Goal: Task Accomplishment & Management: Manage account settings

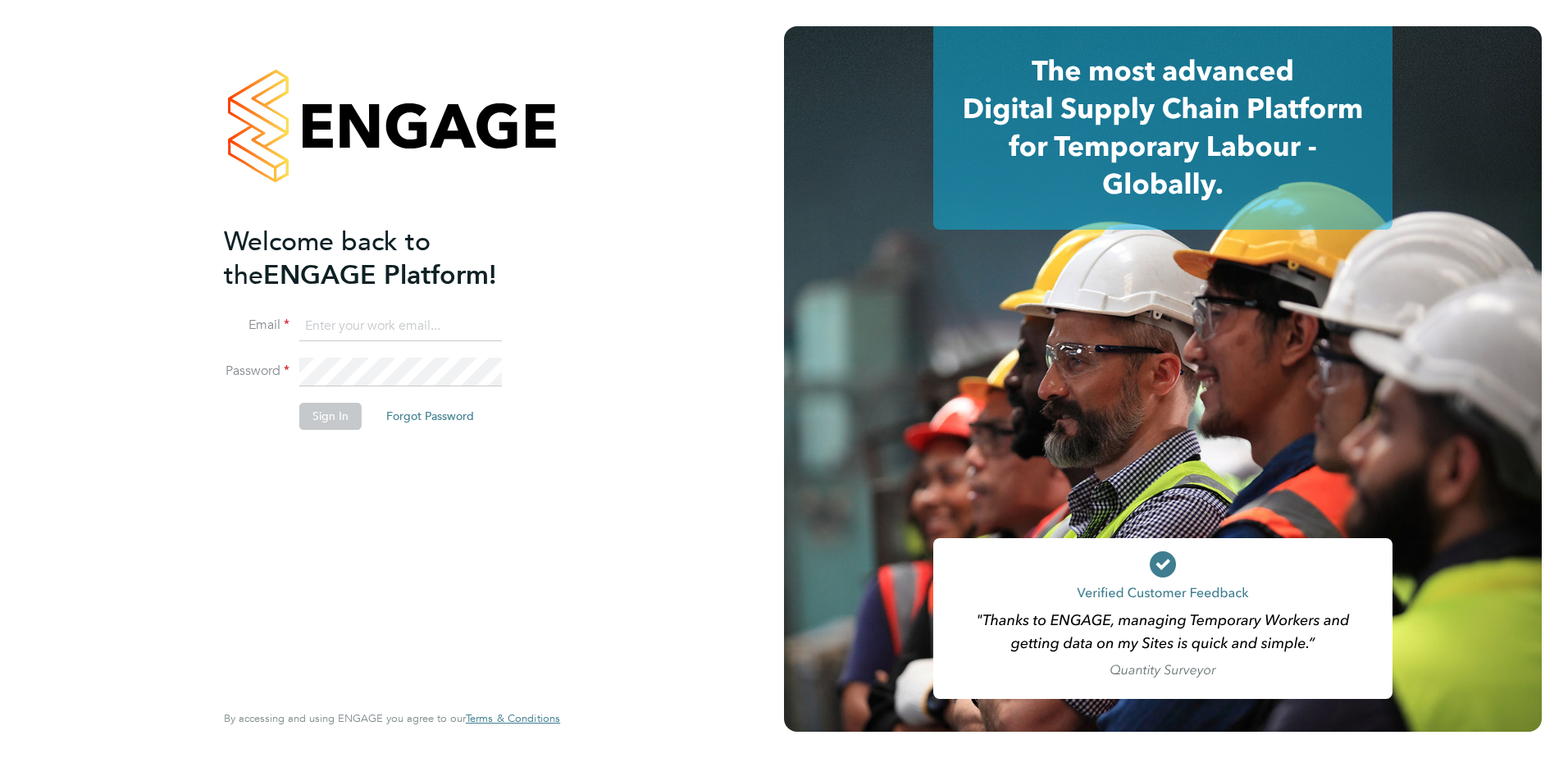
drag, startPoint x: 350, startPoint y: 324, endPoint x: 359, endPoint y: 332, distance: 12.0
click at [350, 324] on input at bounding box center [400, 326] width 203 height 29
type input "ben.mcquillan@countrysidepartnerships.com"
click at [375, 355] on li "Email ben.mcquillan@countrysidepartnerships.com" at bounding box center [384, 334] width 320 height 46
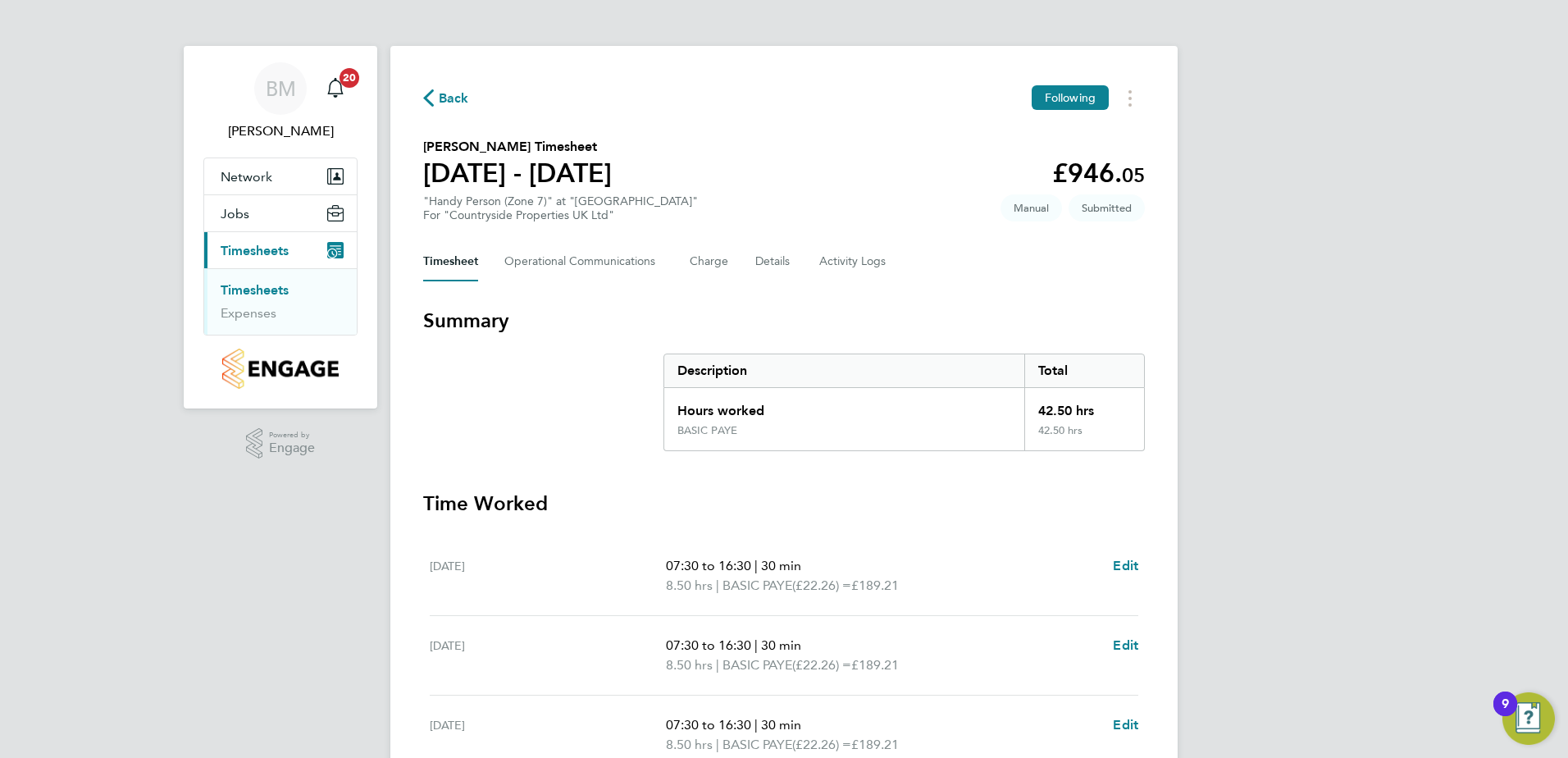
scroll to position [441, 0]
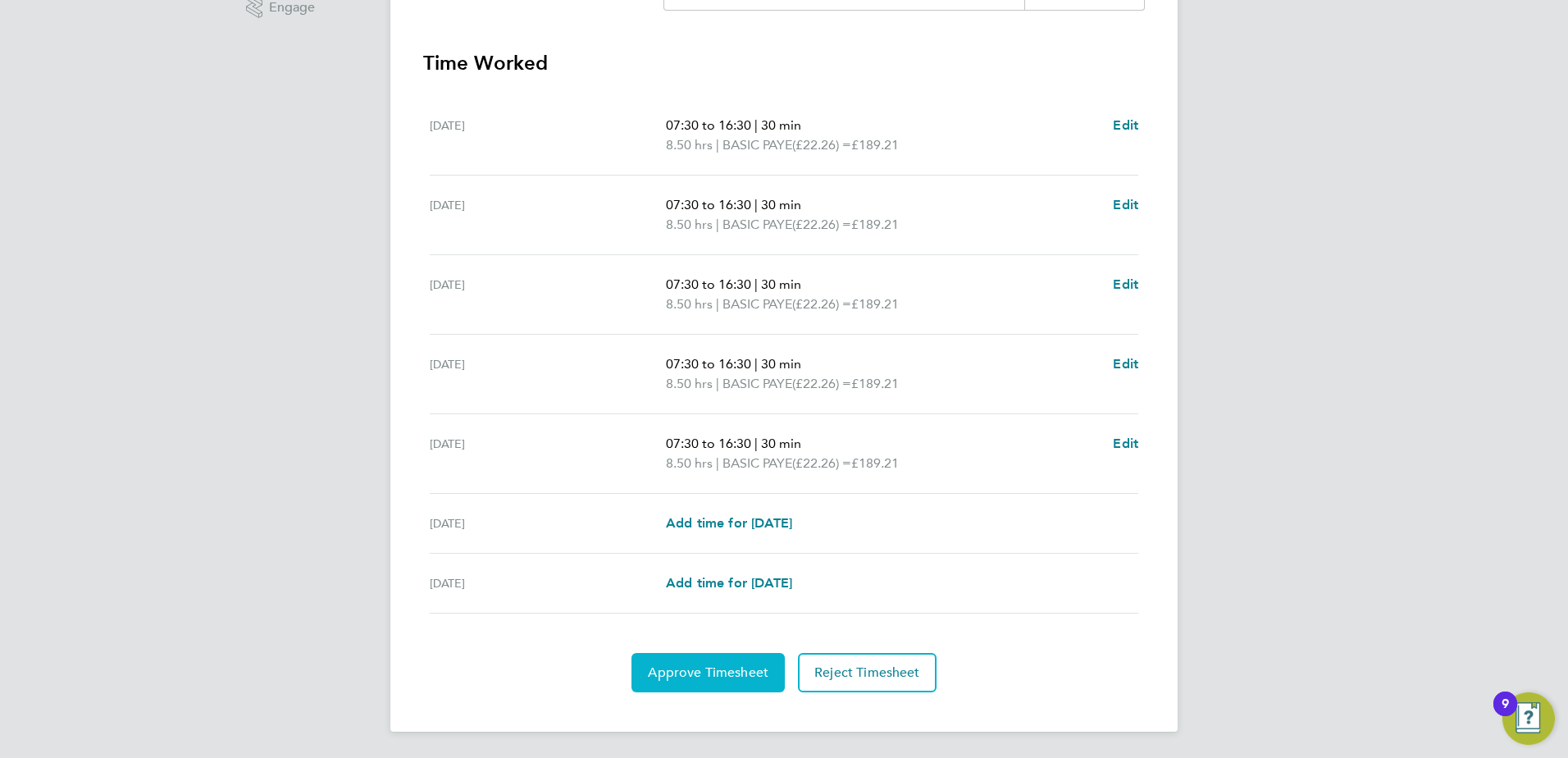
click at [704, 667] on span "Approve Timesheet" at bounding box center [708, 672] width 121 height 16
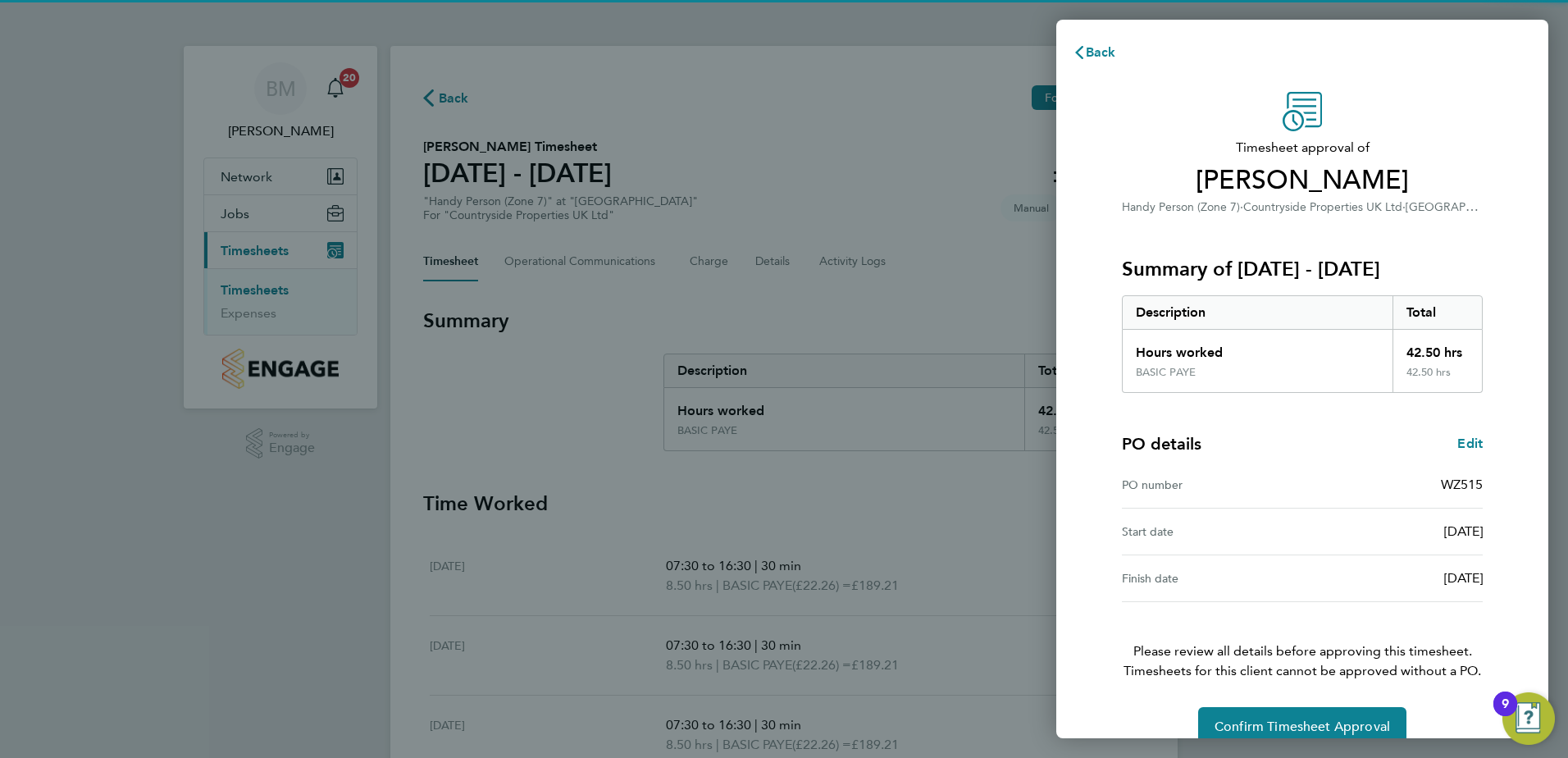
scroll to position [28, 0]
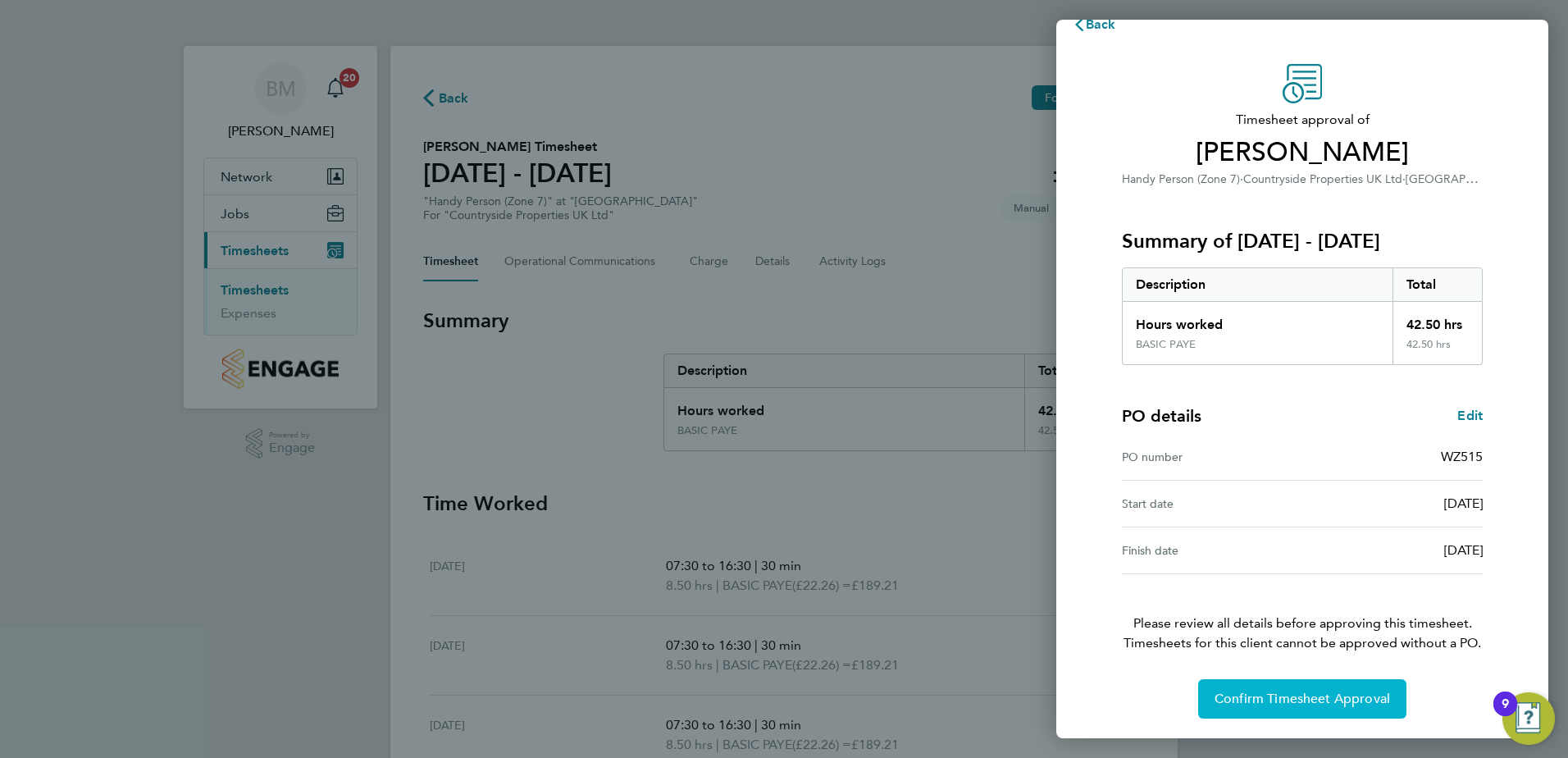
click at [1277, 691] on span "Confirm Timesheet Approval" at bounding box center [1302, 698] width 175 height 16
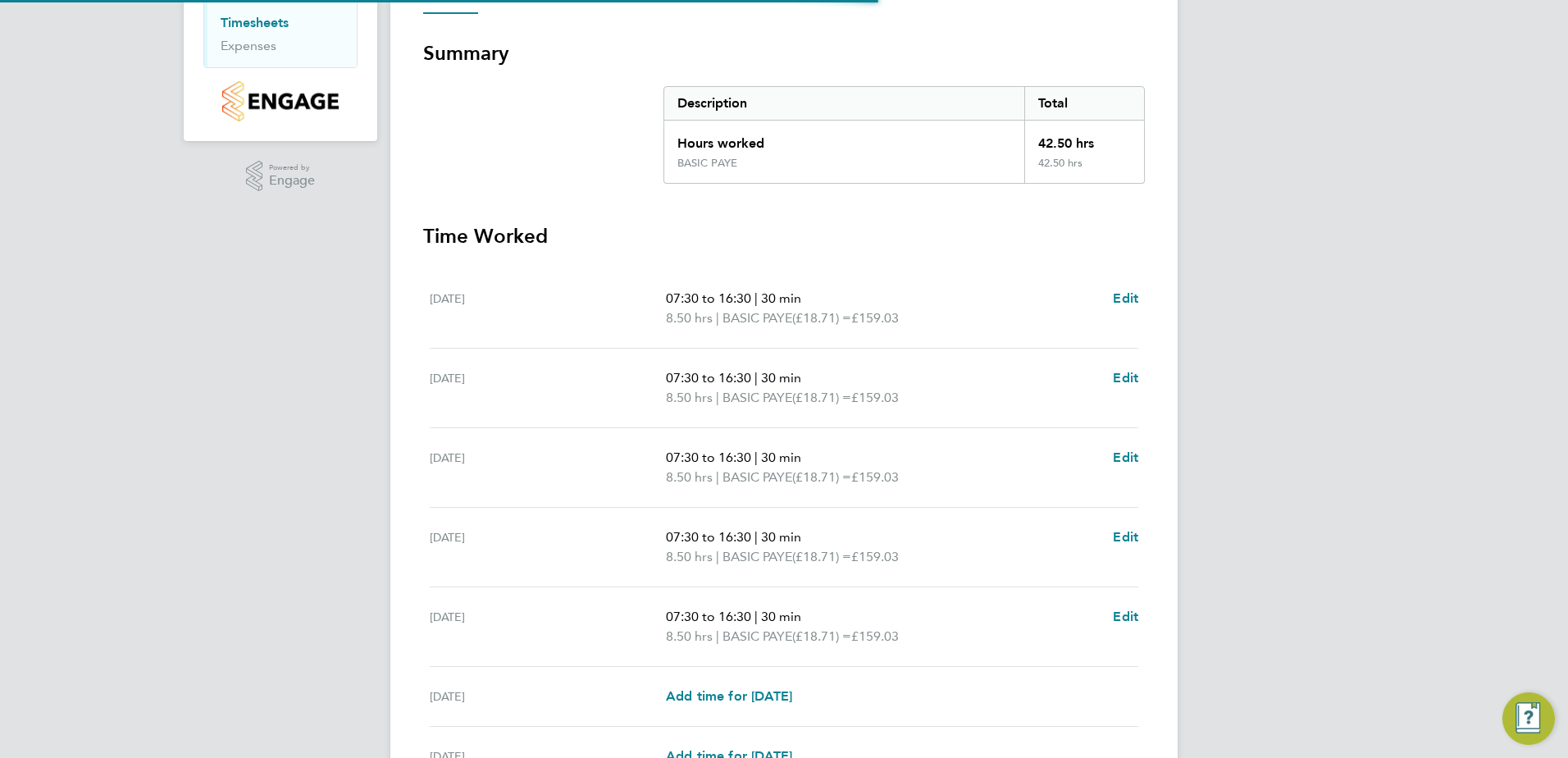
scroll to position [441, 0]
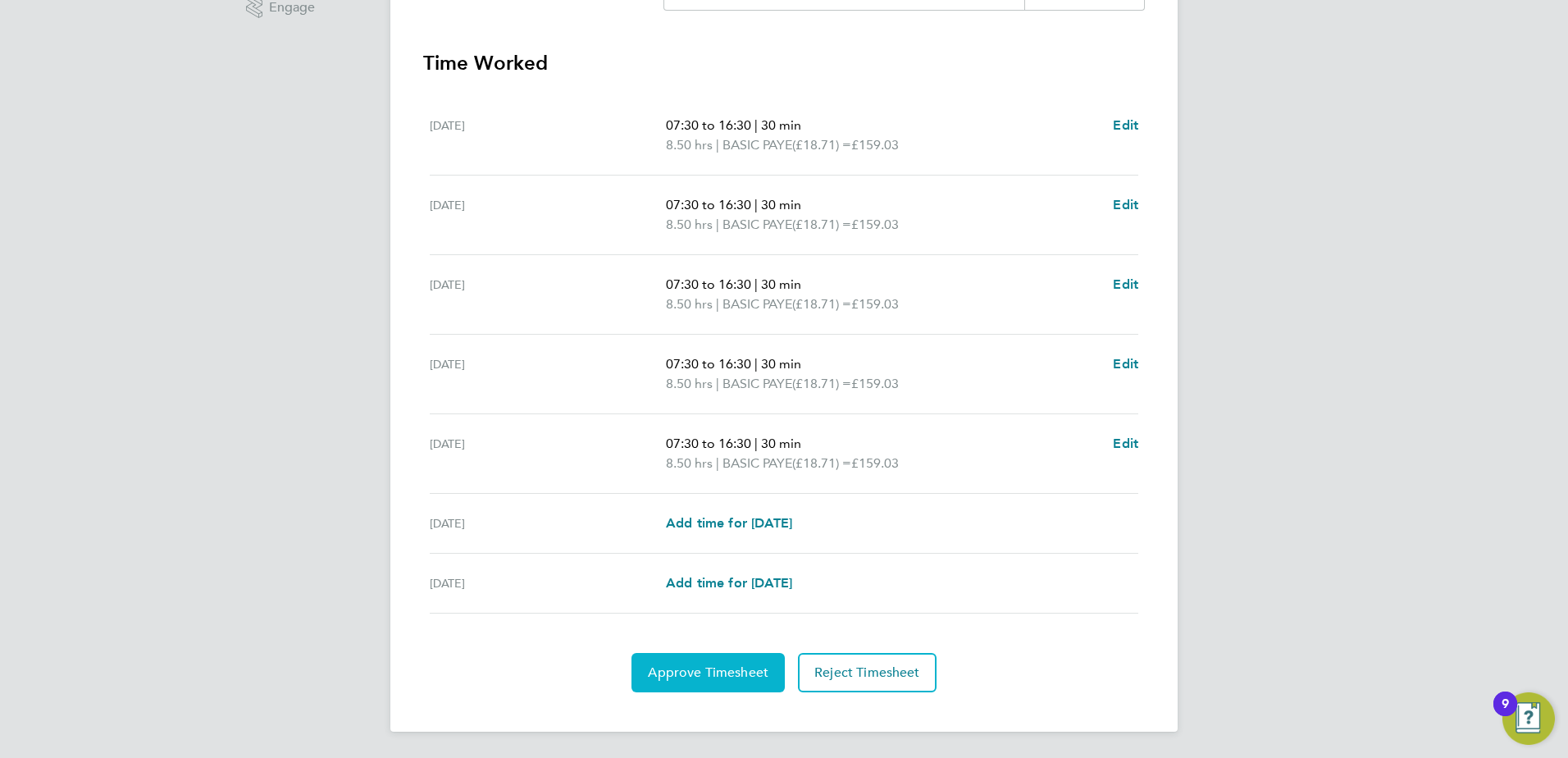
click at [701, 659] on button "Approve Timesheet" at bounding box center [708, 673] width 154 height 39
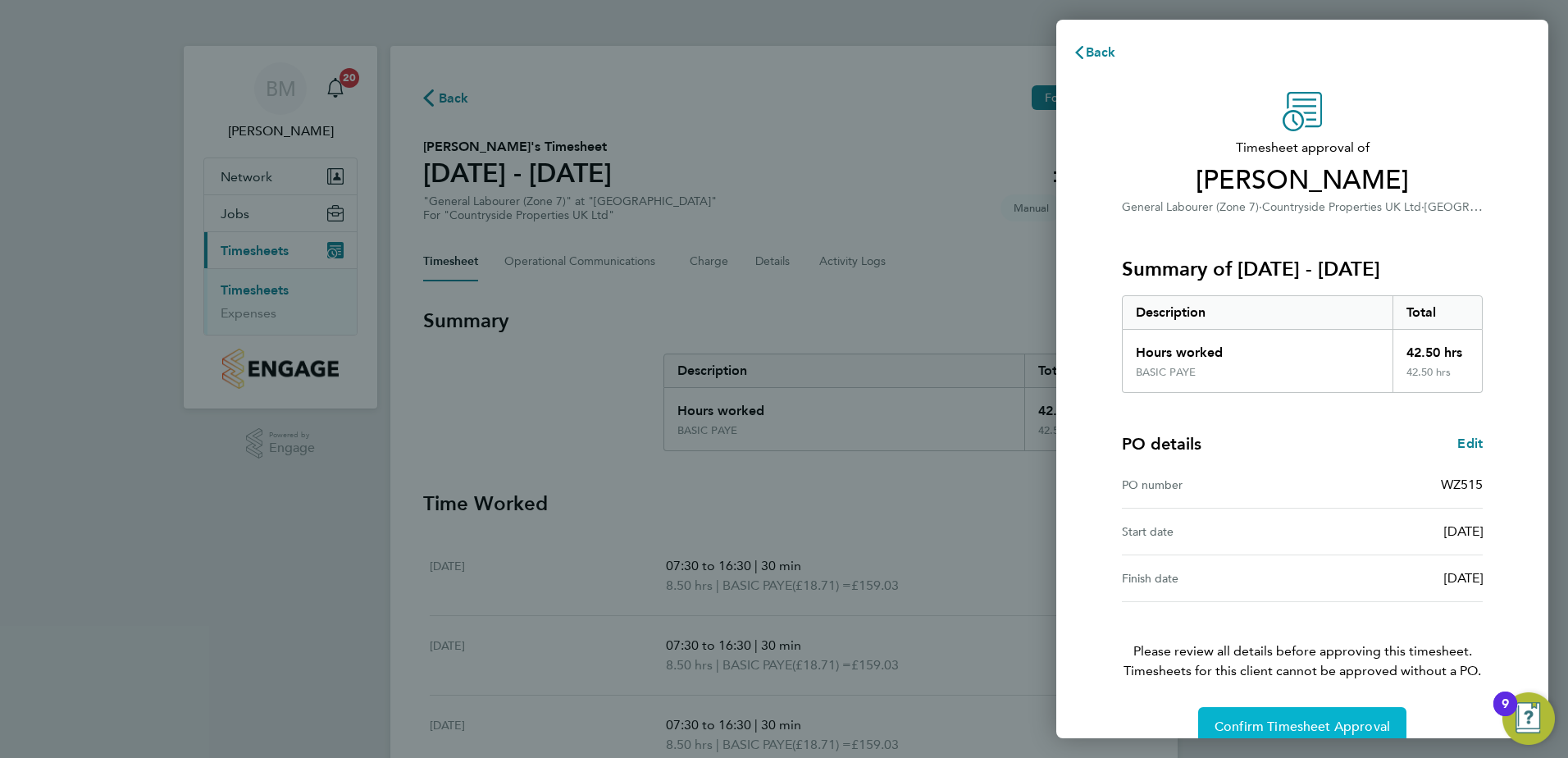
click at [1244, 729] on span "Confirm Timesheet Approval" at bounding box center [1302, 726] width 175 height 16
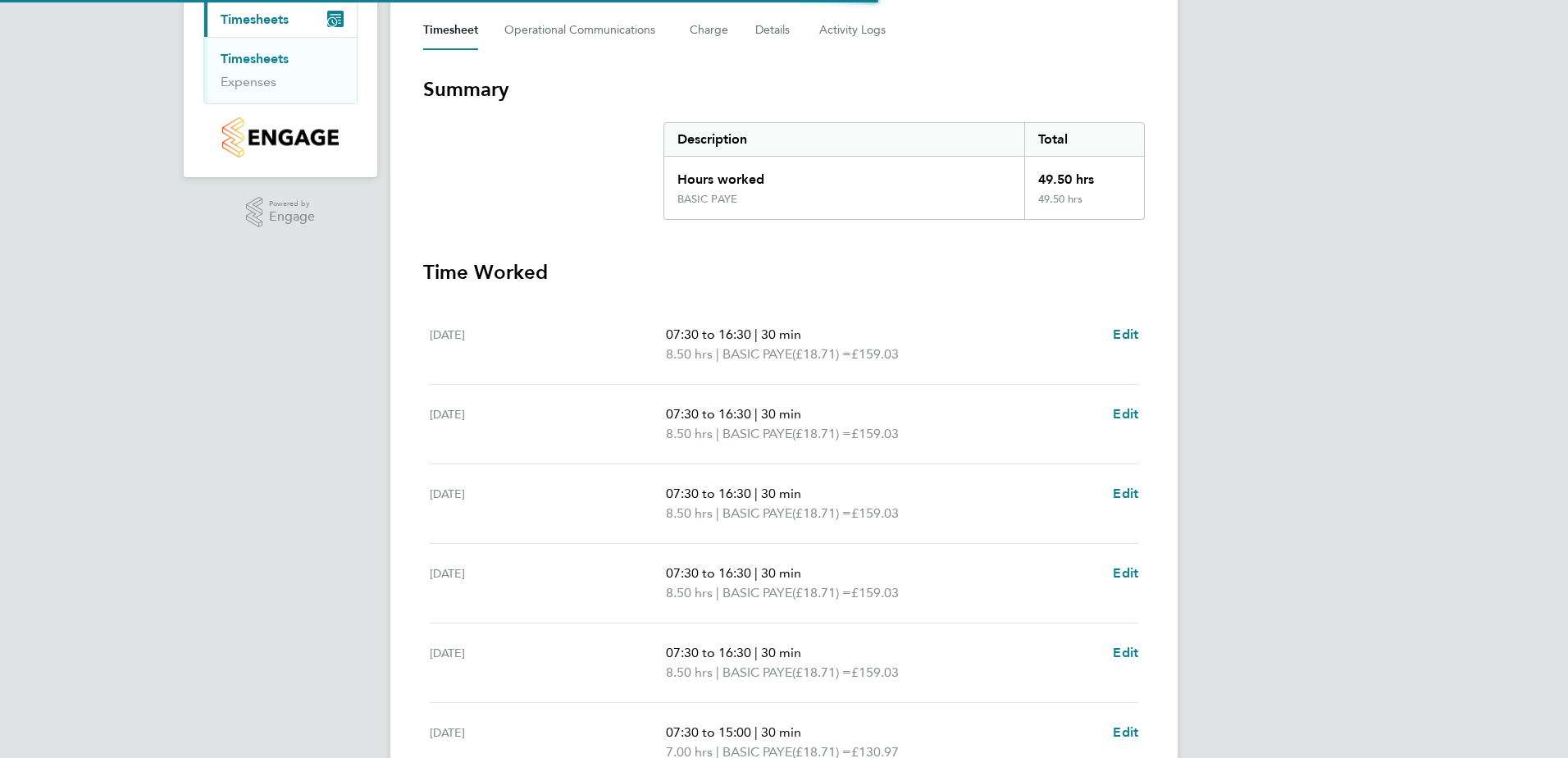
scroll to position [461, 0]
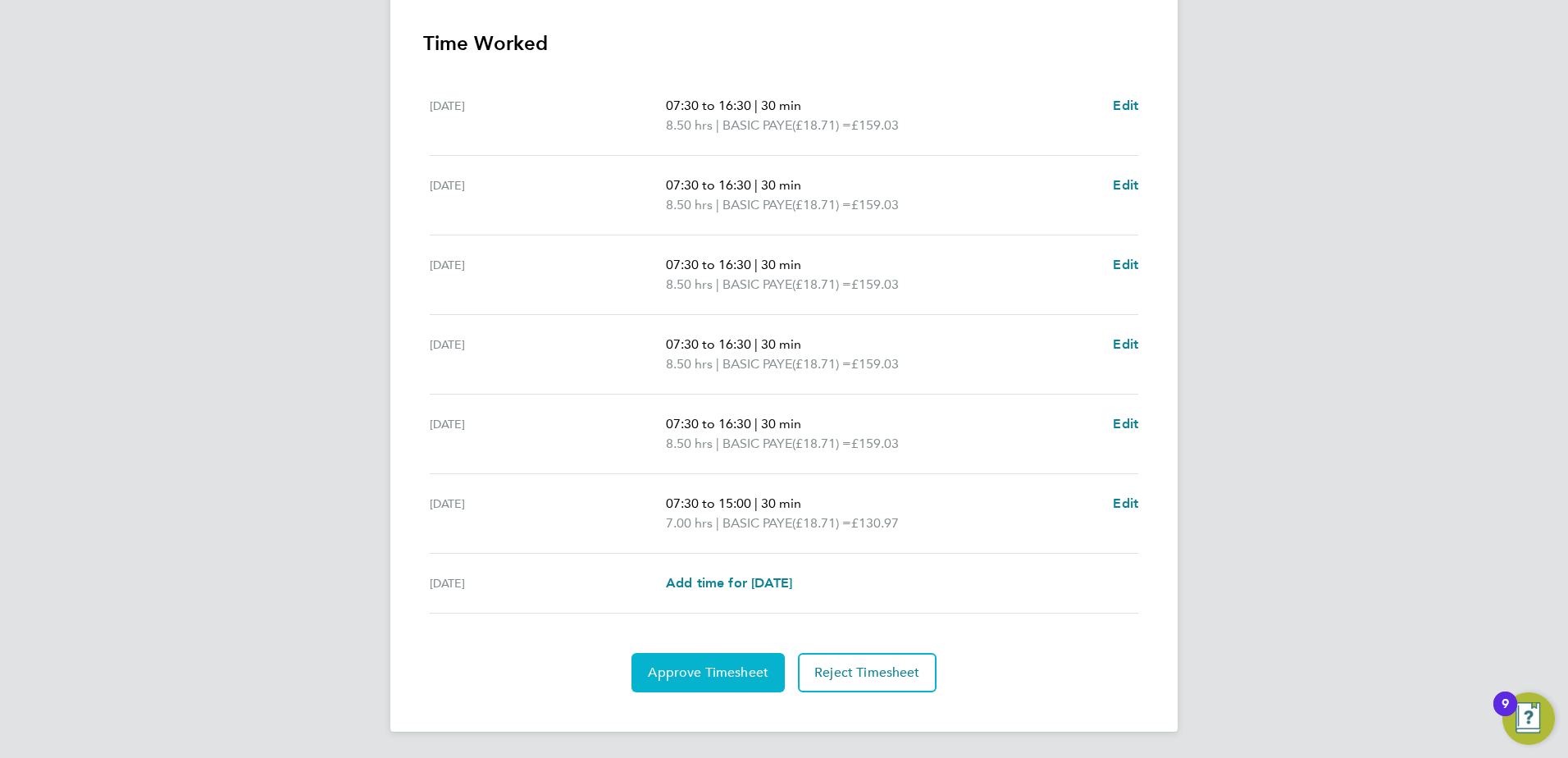
click at [695, 664] on span "Approve Timesheet" at bounding box center [708, 672] width 121 height 16
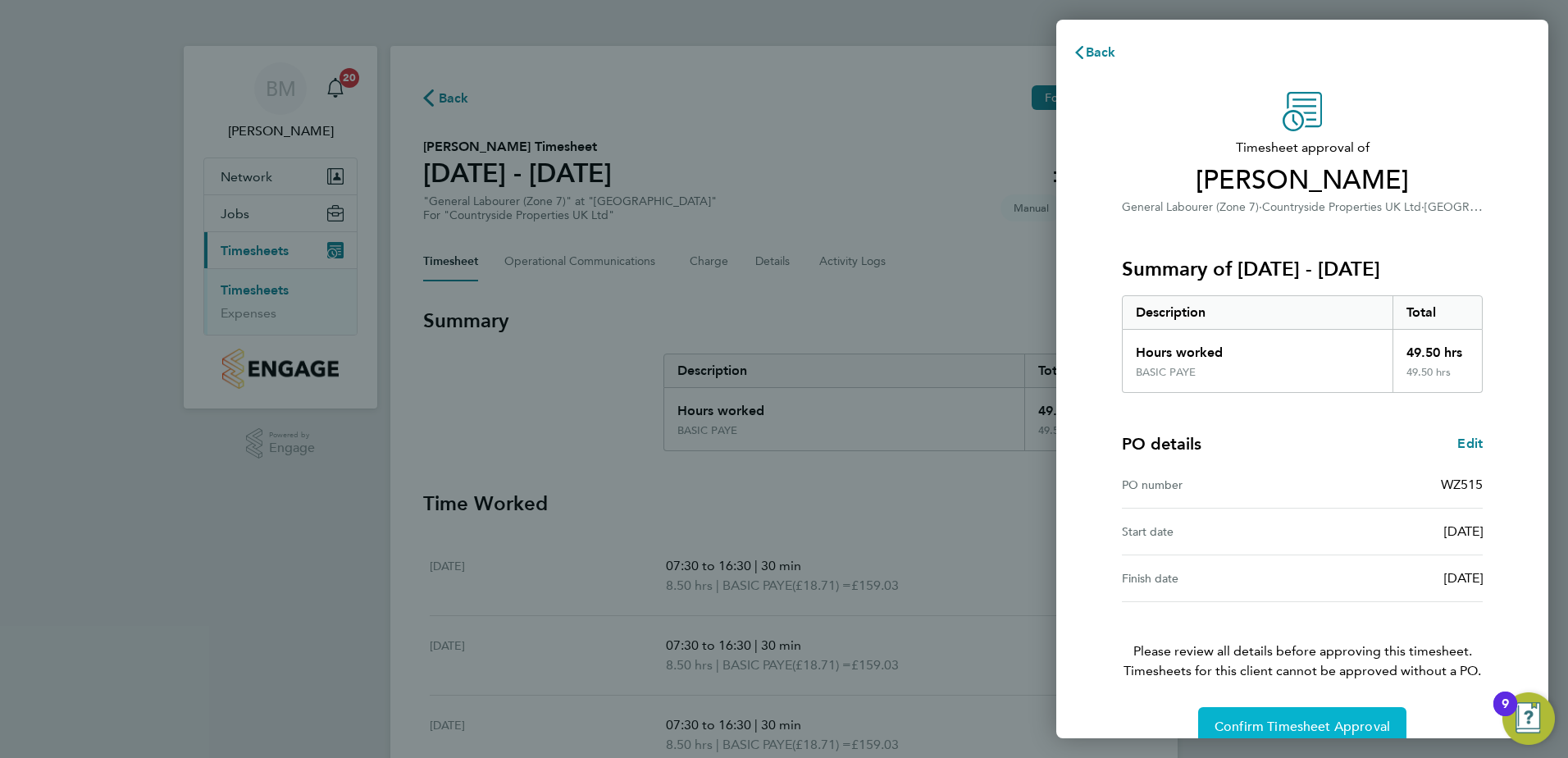
click at [1234, 723] on span "Confirm Timesheet Approval" at bounding box center [1302, 726] width 175 height 16
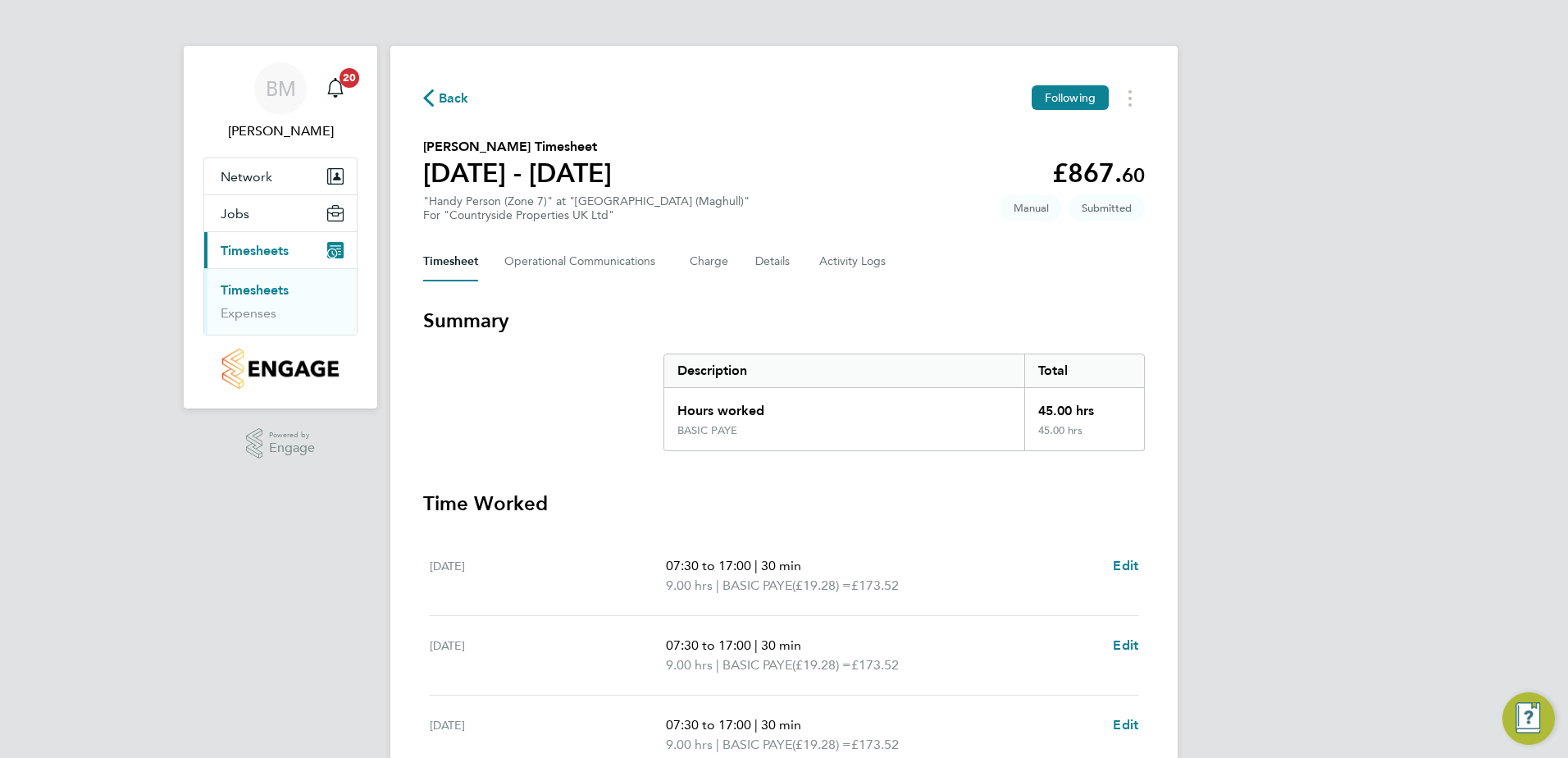
scroll to position [441, 0]
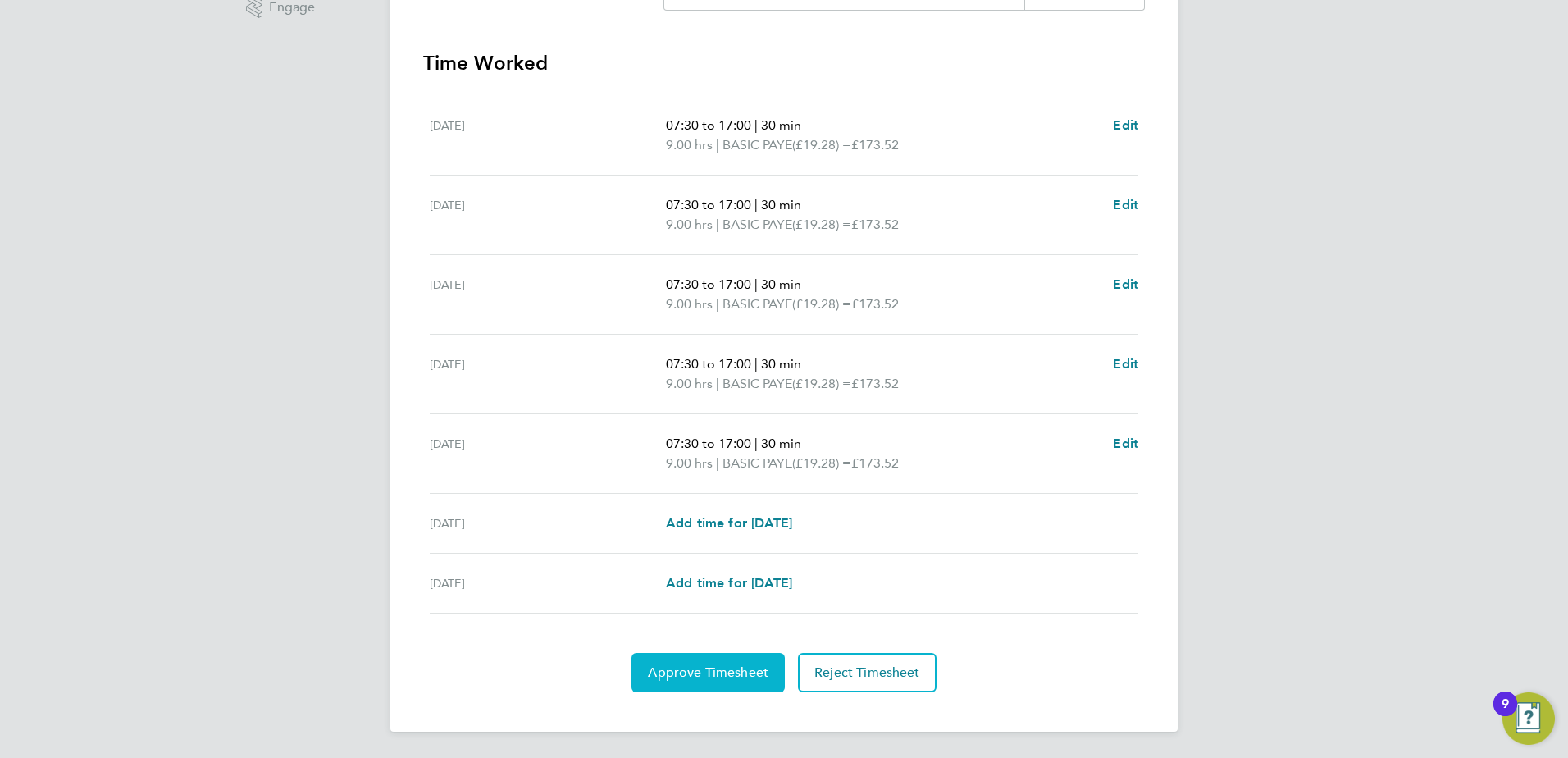
click at [687, 666] on span "Approve Timesheet" at bounding box center [708, 672] width 121 height 16
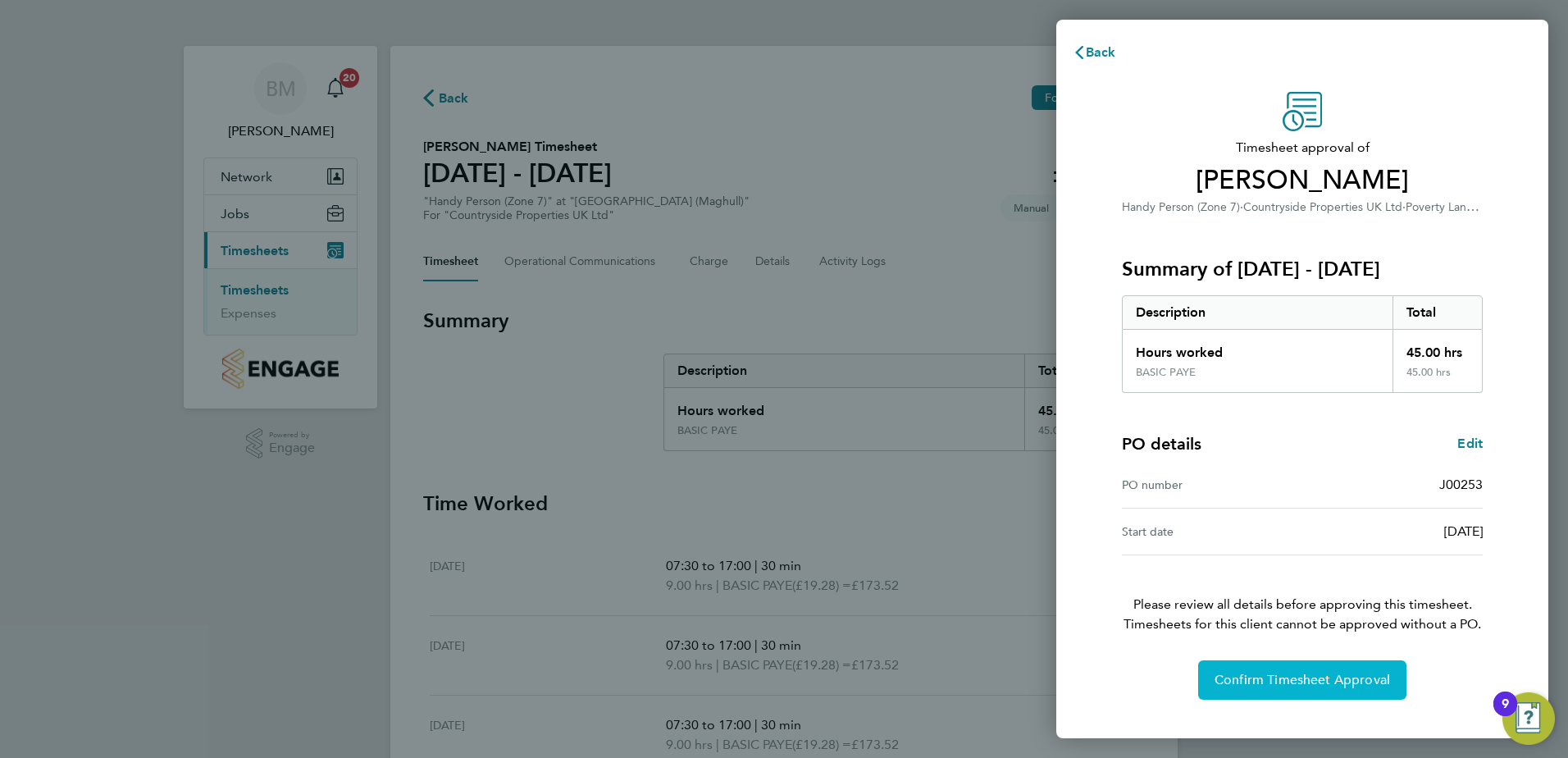
click at [1305, 686] on span "Confirm Timesheet Approval" at bounding box center [1302, 679] width 175 height 16
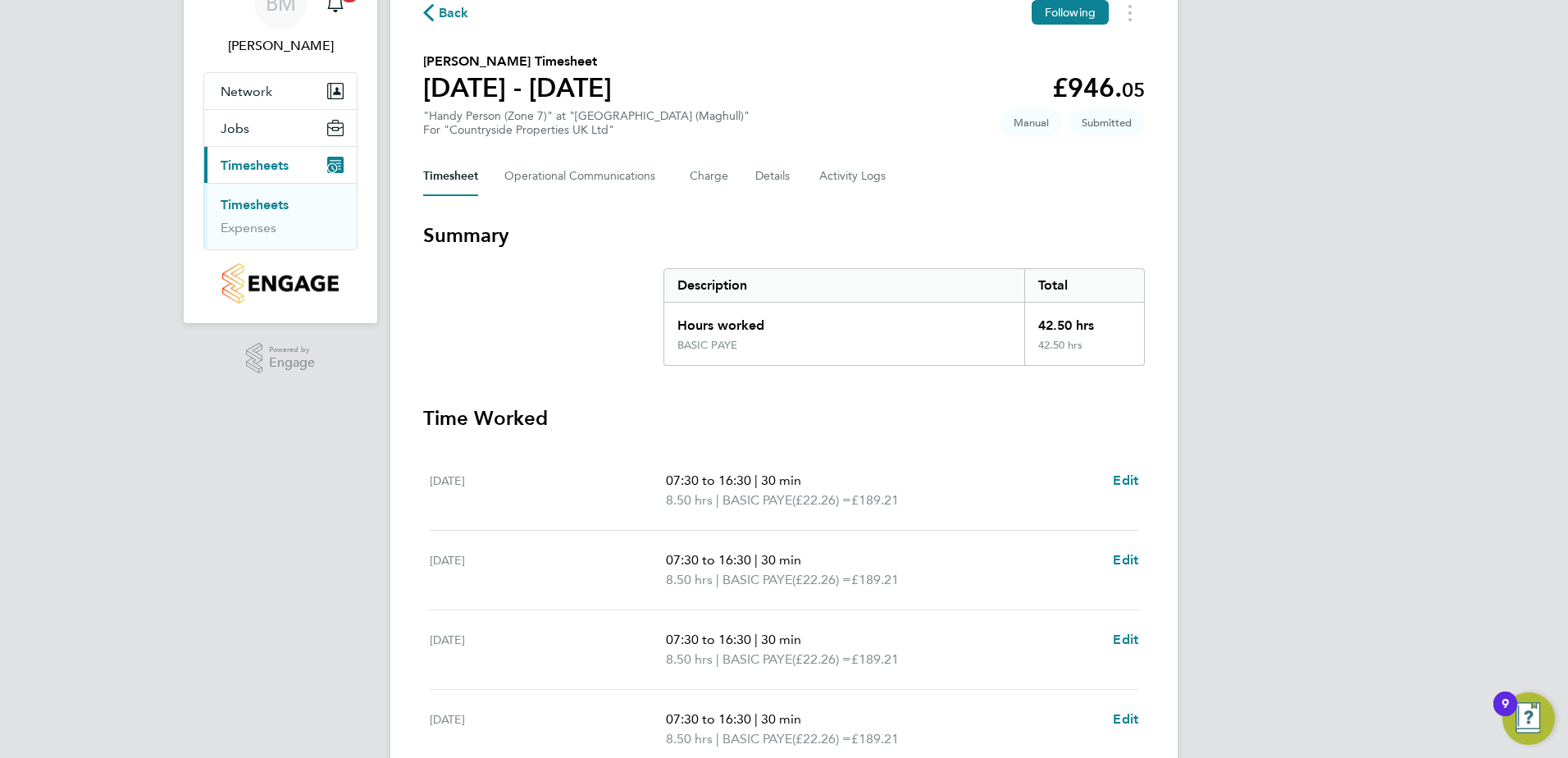
scroll to position [410, 0]
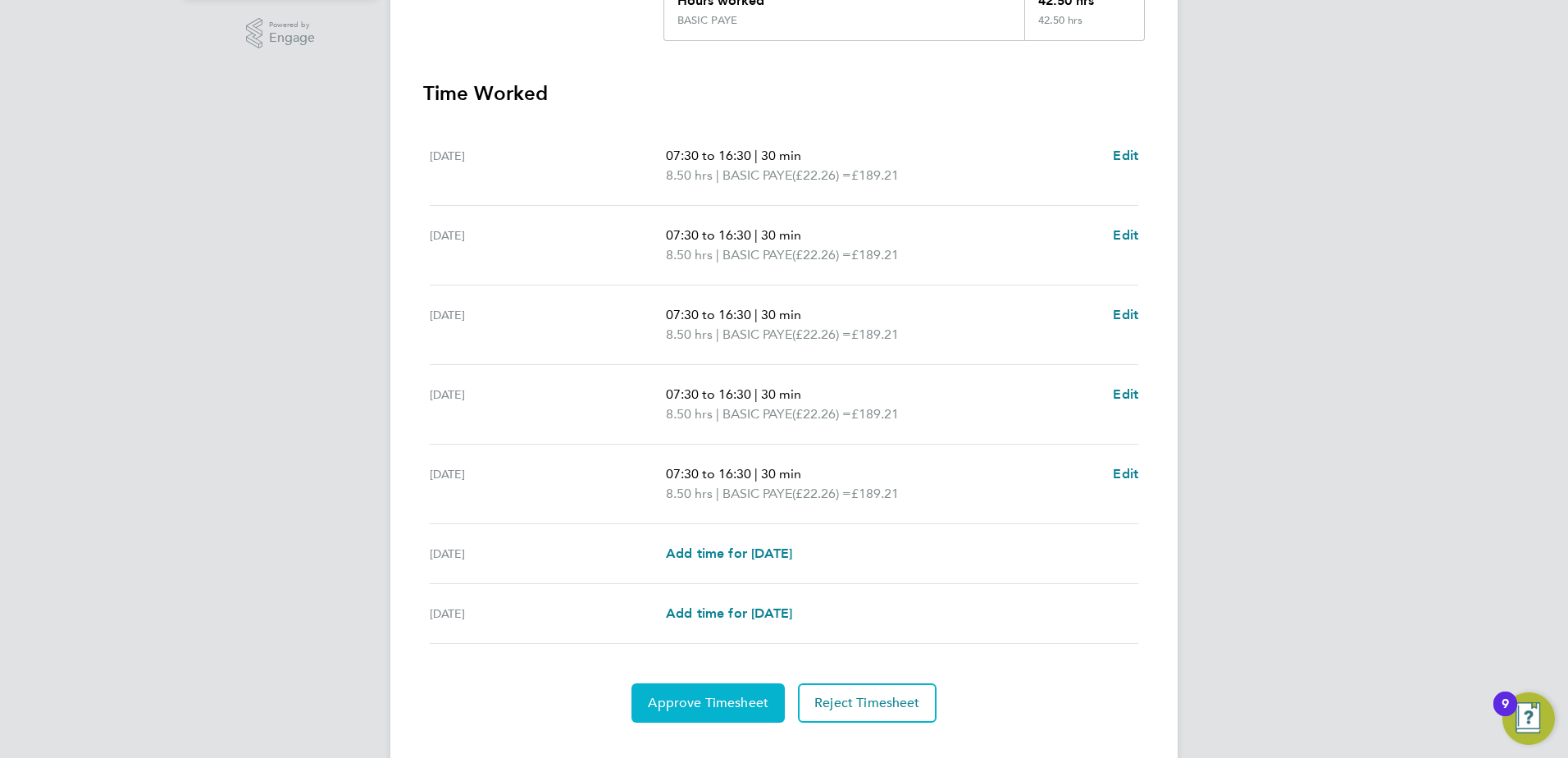
click at [677, 707] on span "Approve Timesheet" at bounding box center [708, 703] width 121 height 16
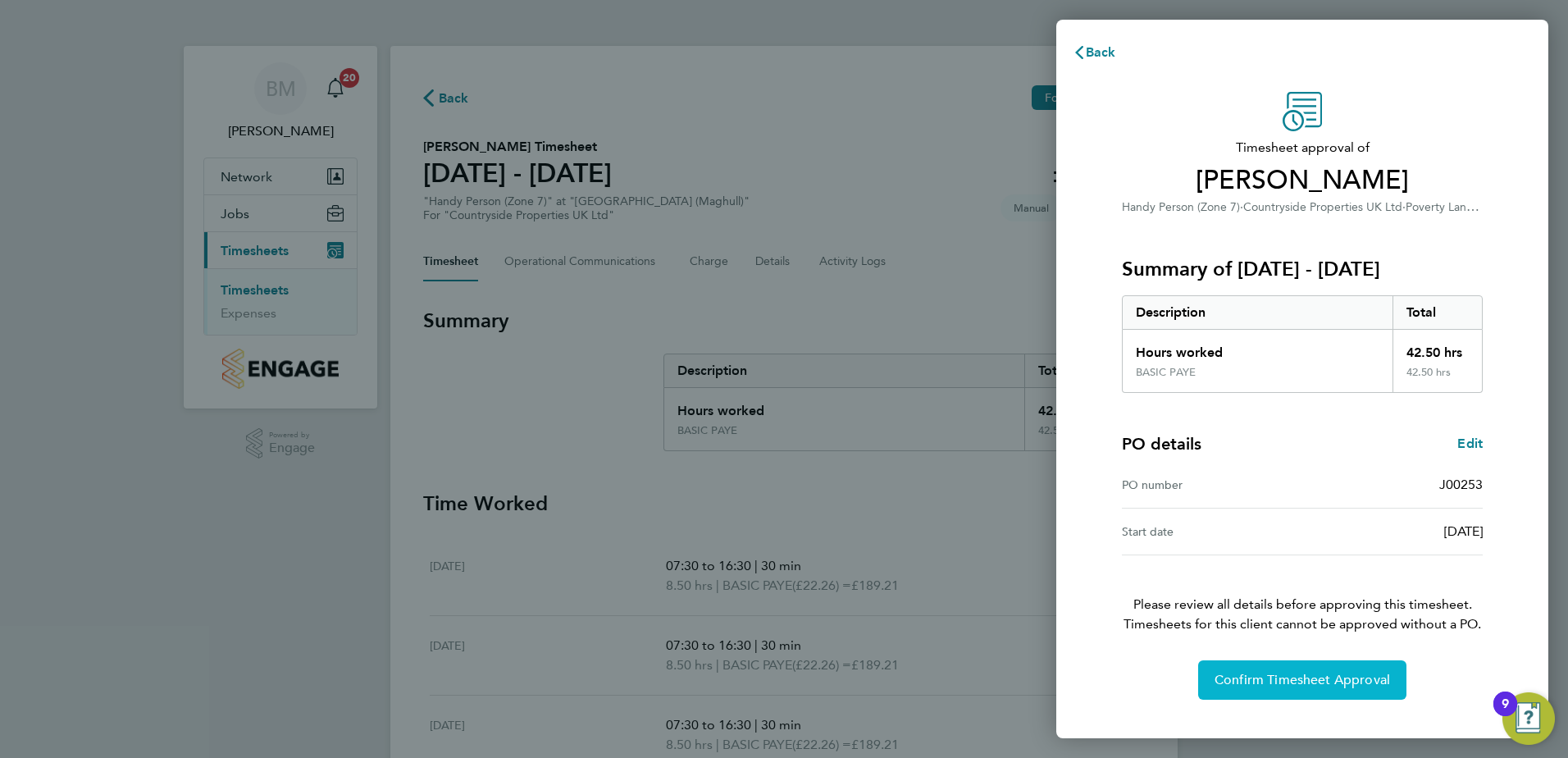
click at [1271, 678] on span "Confirm Timesheet Approval" at bounding box center [1302, 679] width 175 height 16
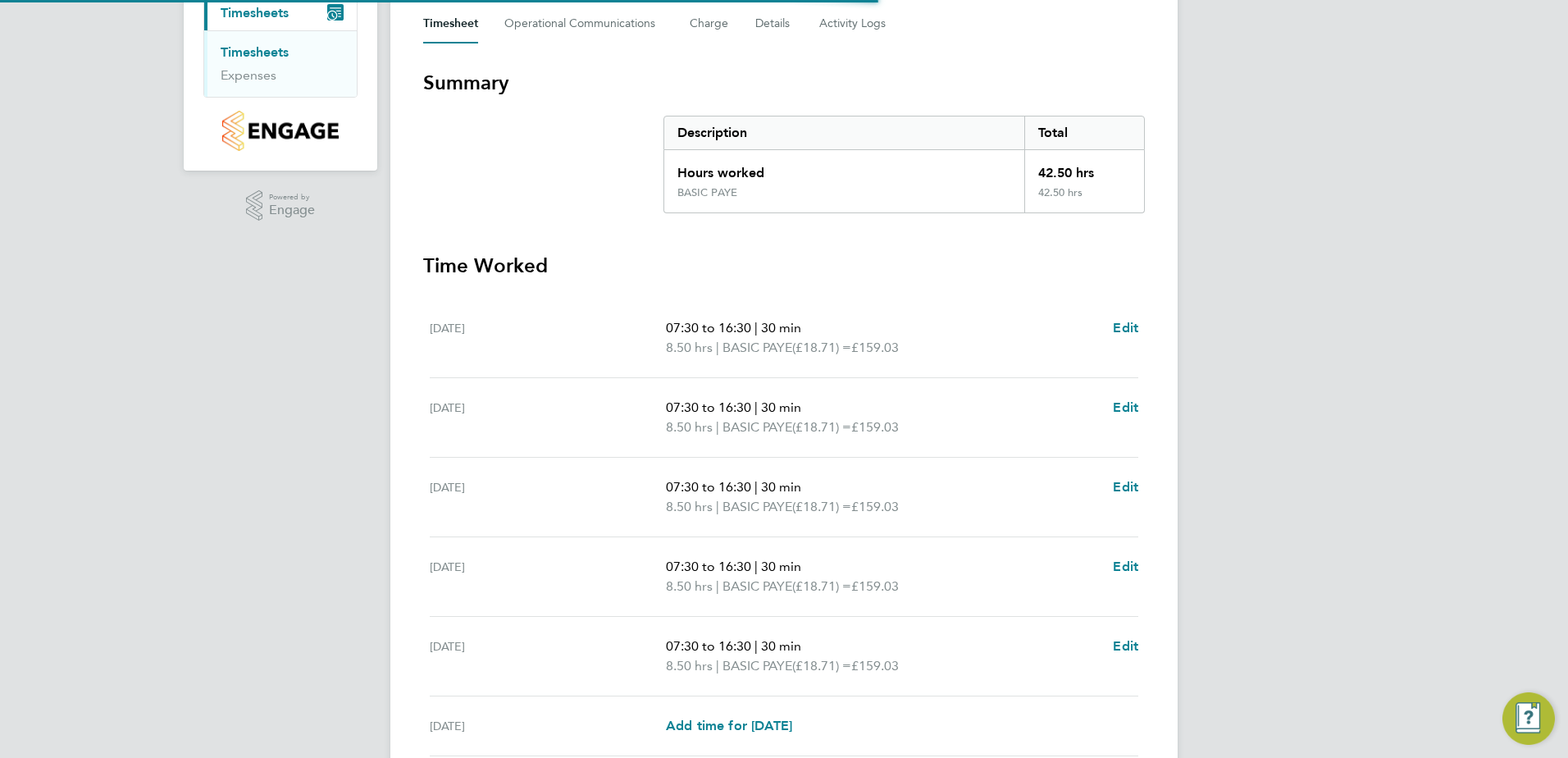
scroll to position [410, 0]
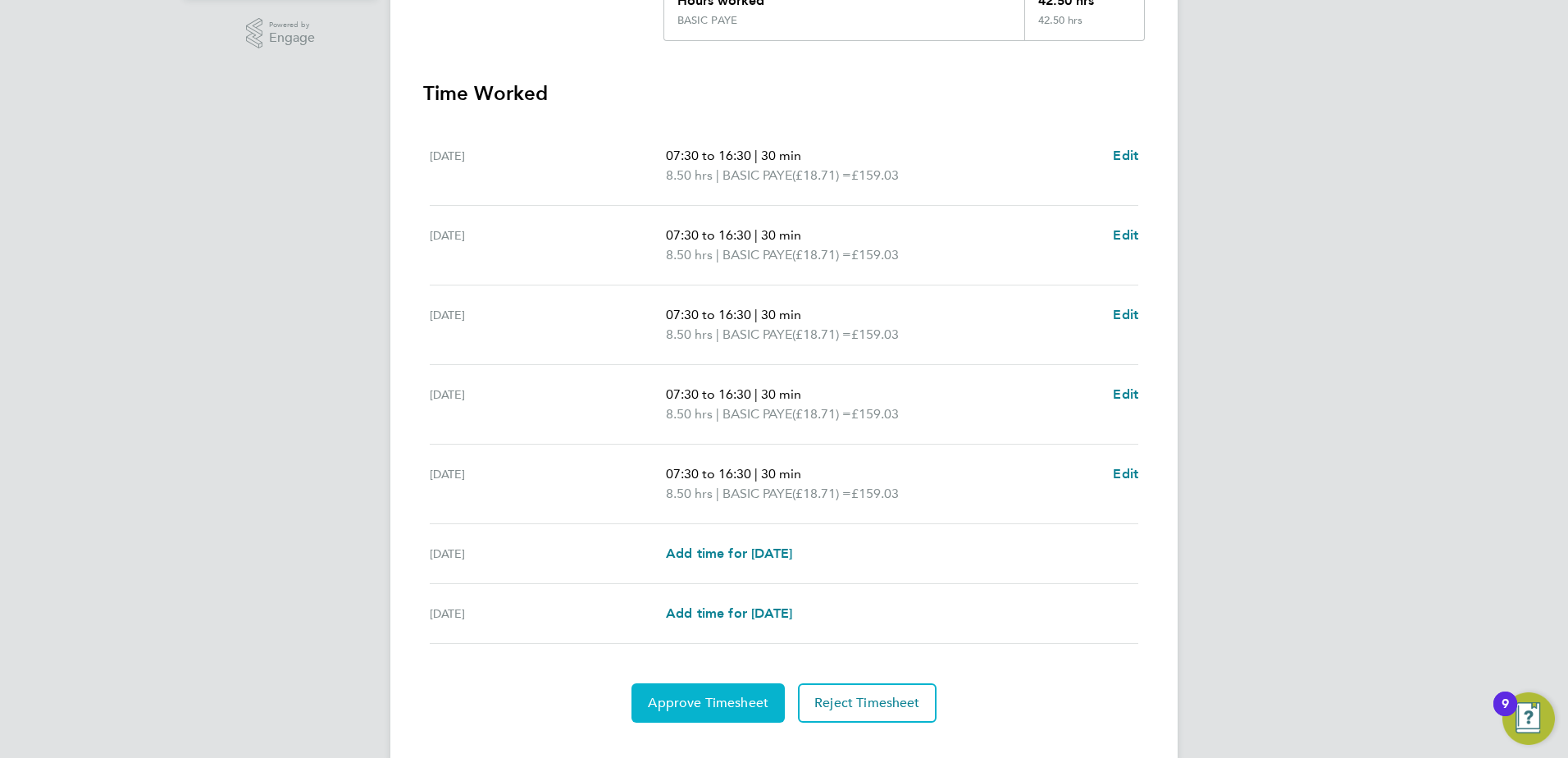
click at [698, 696] on span "Approve Timesheet" at bounding box center [708, 703] width 121 height 16
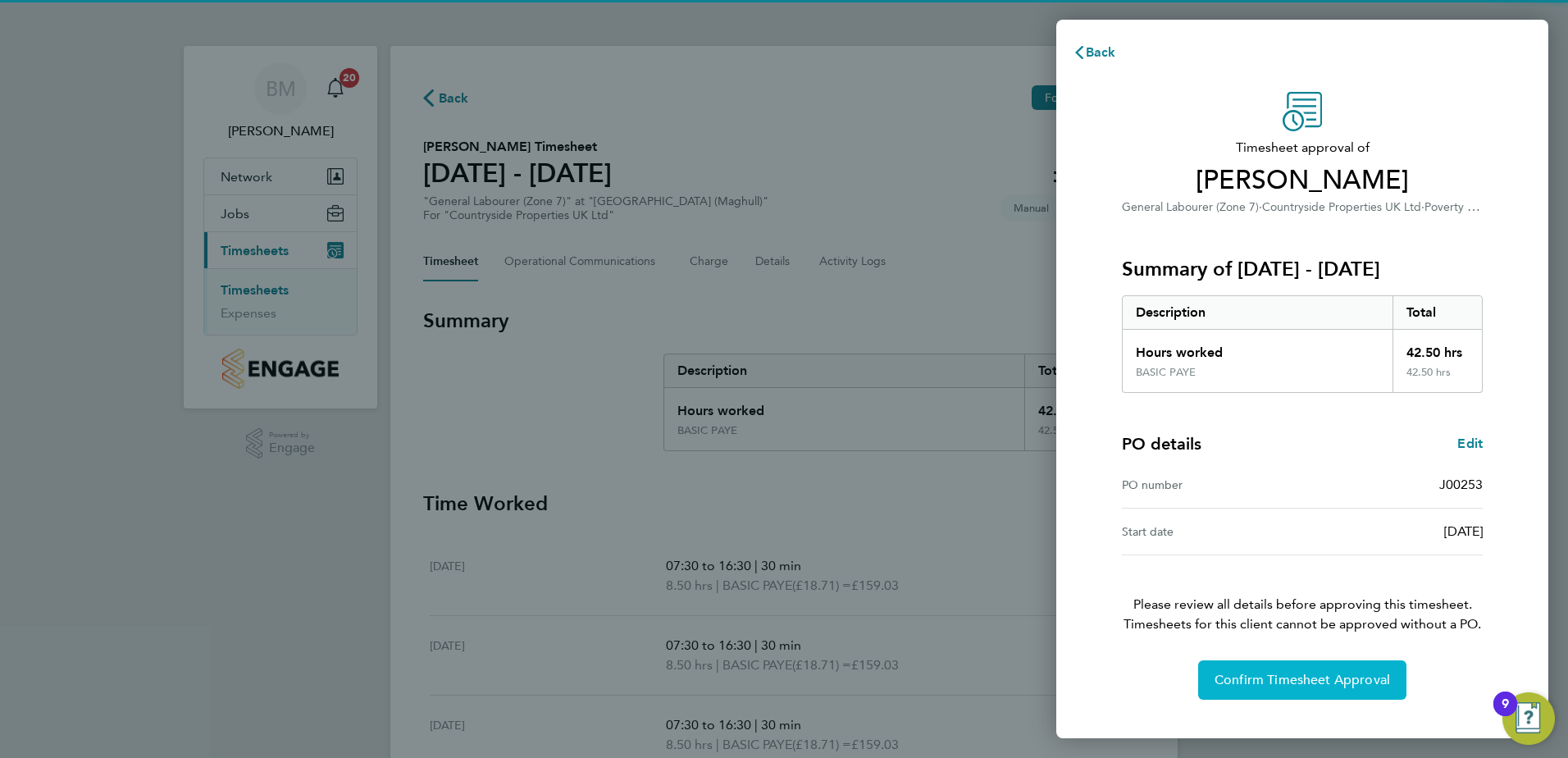
click at [1277, 679] on span "Confirm Timesheet Approval" at bounding box center [1302, 679] width 175 height 16
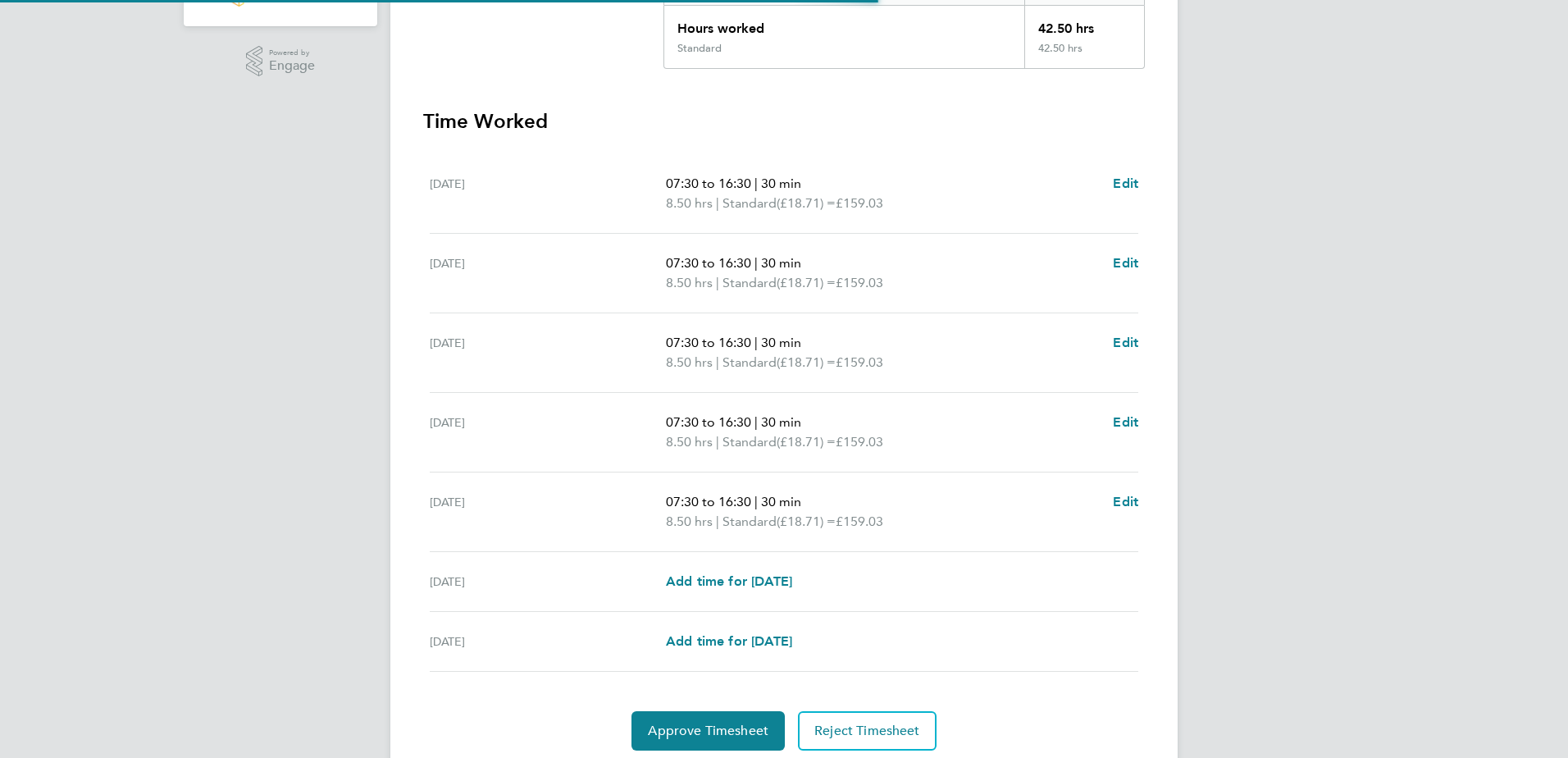
scroll to position [410, 0]
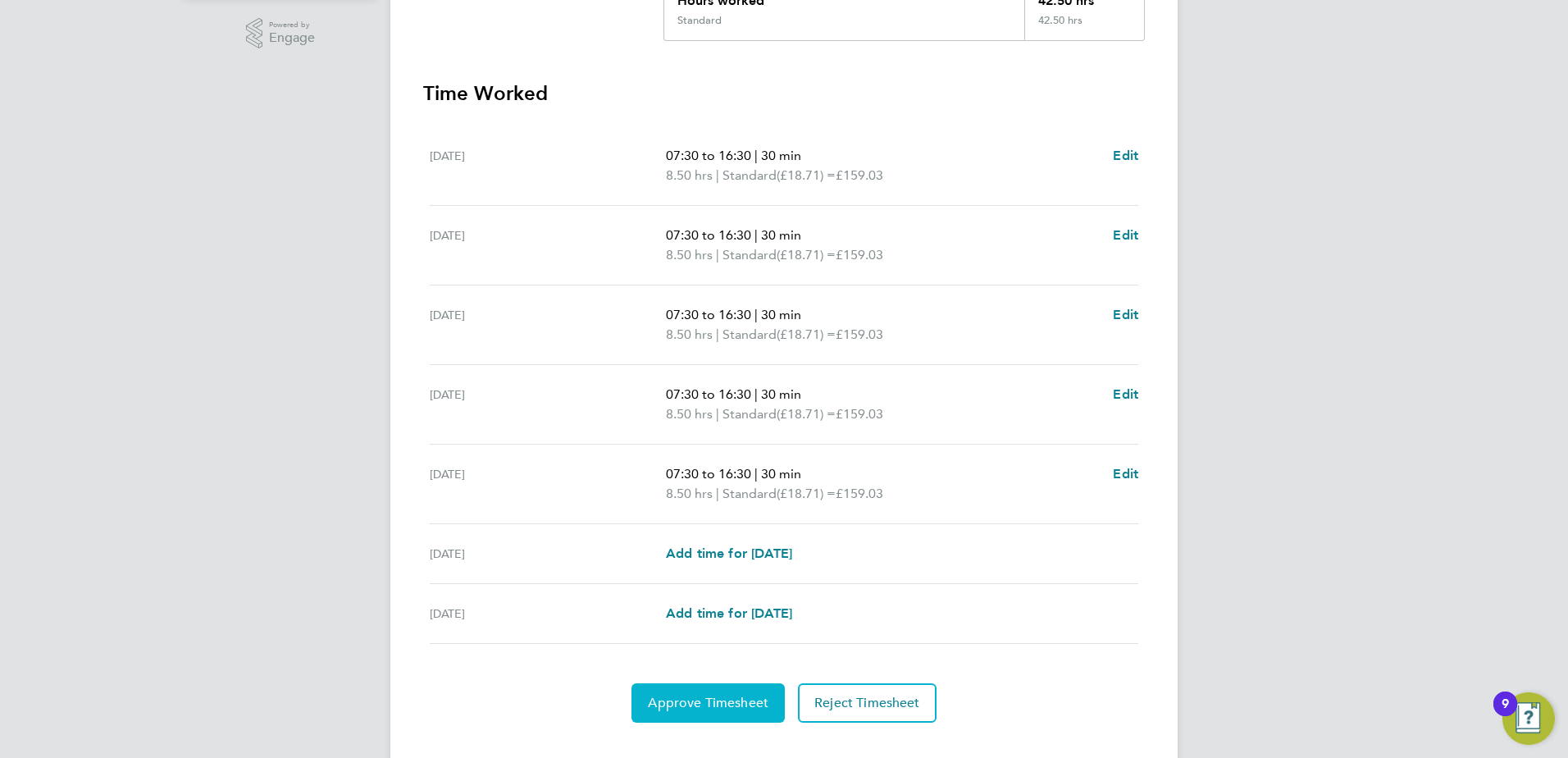
click at [699, 704] on span "Approve Timesheet" at bounding box center [708, 703] width 121 height 16
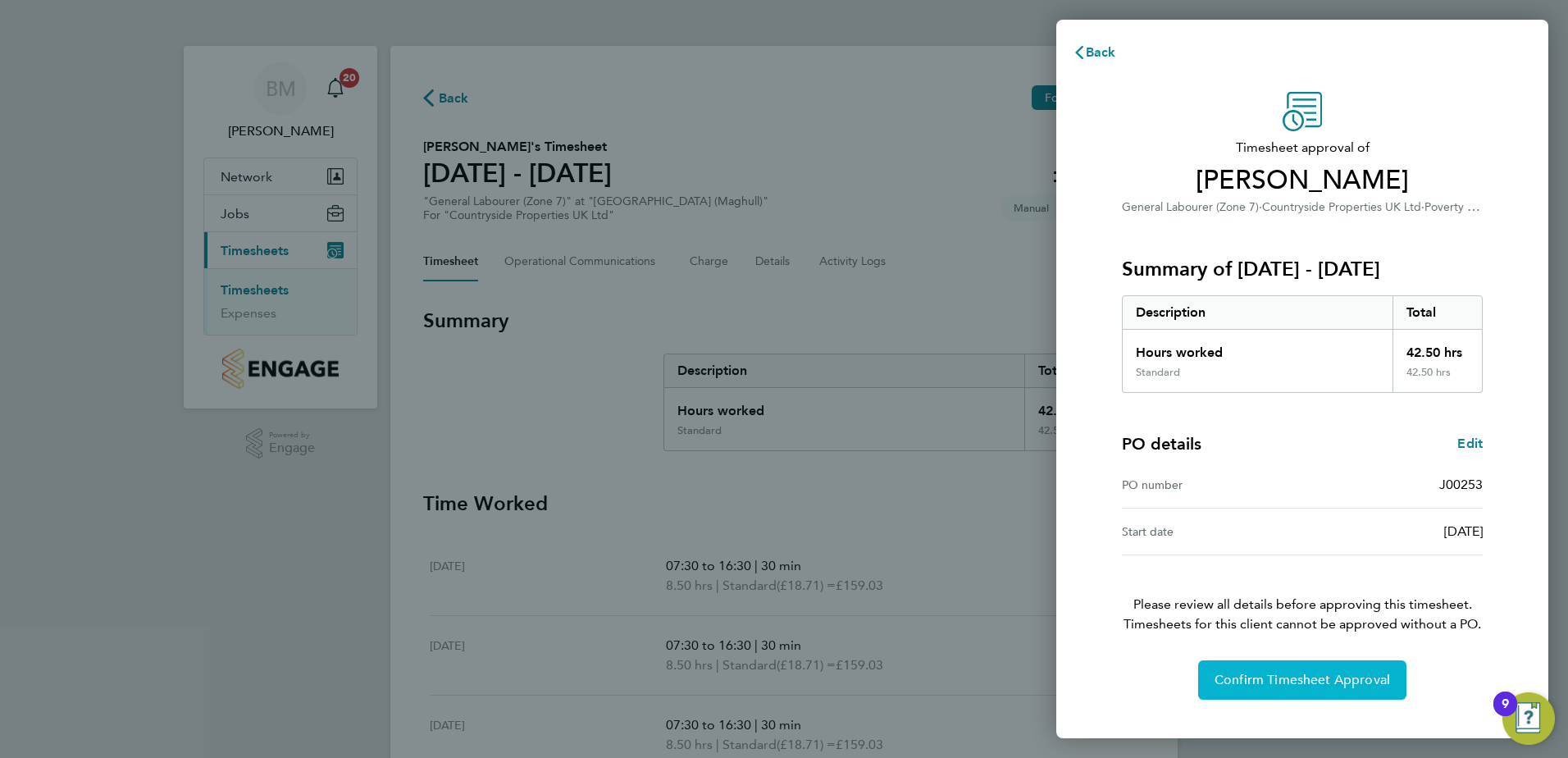
click at [1328, 686] on span "Confirm Timesheet Approval" at bounding box center [1302, 679] width 175 height 16
